Goal: Find contact information: Find contact information

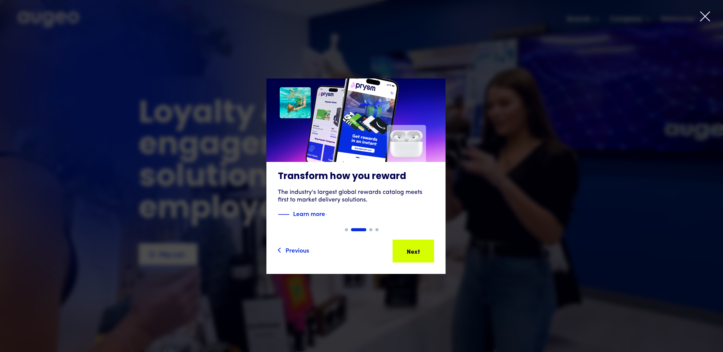
click at [705, 18] on icon at bounding box center [704, 16] width 9 height 9
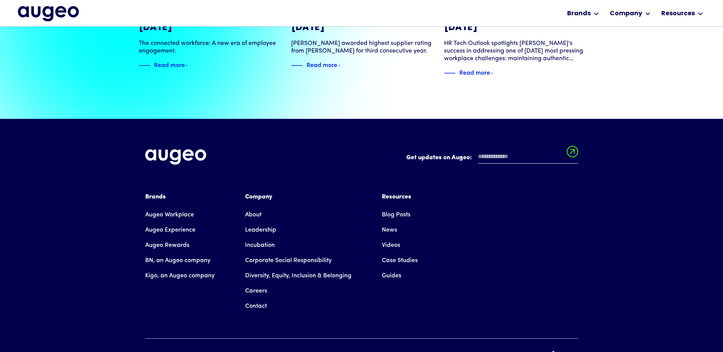
scroll to position [1728, 0]
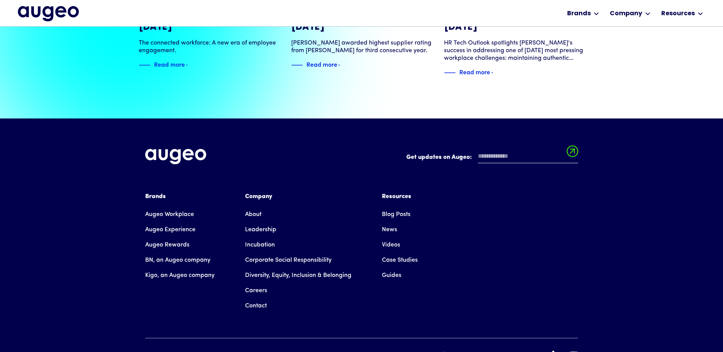
click at [392, 296] on div "Brands Augeo Workplace Augeo Experience Augeo Rewards BN, an Augeo company Kigo…" at bounding box center [361, 264] width 433 height 145
click at [500, 351] on div "[EMAIL_ADDRESS][DOMAIN_NAME]" at bounding box center [494, 355] width 91 height 8
